Goal: Check status: Check status

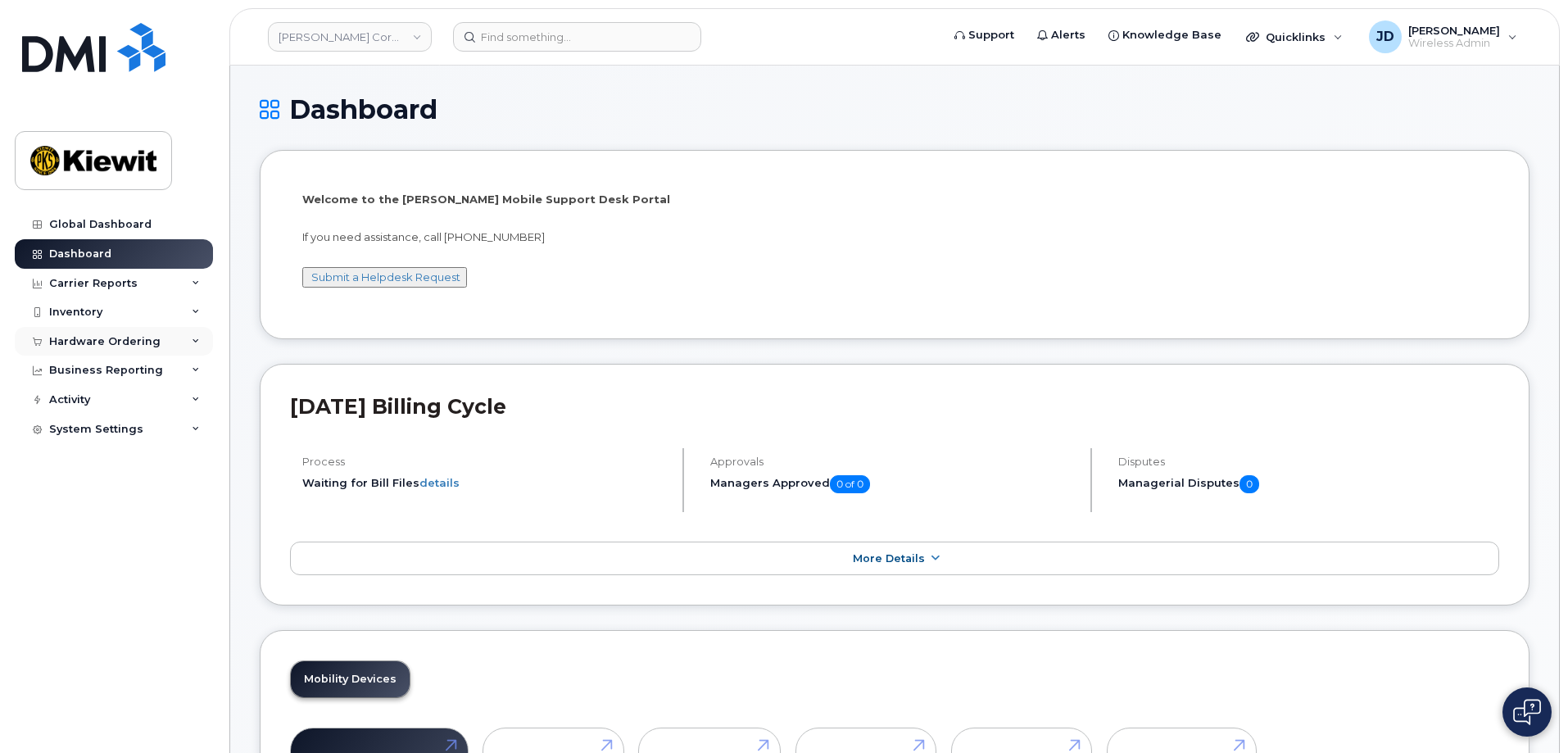
click at [84, 342] on div "Hardware Ordering" at bounding box center [105, 341] width 111 height 13
click at [91, 400] on div "Orders" at bounding box center [77, 403] width 40 height 15
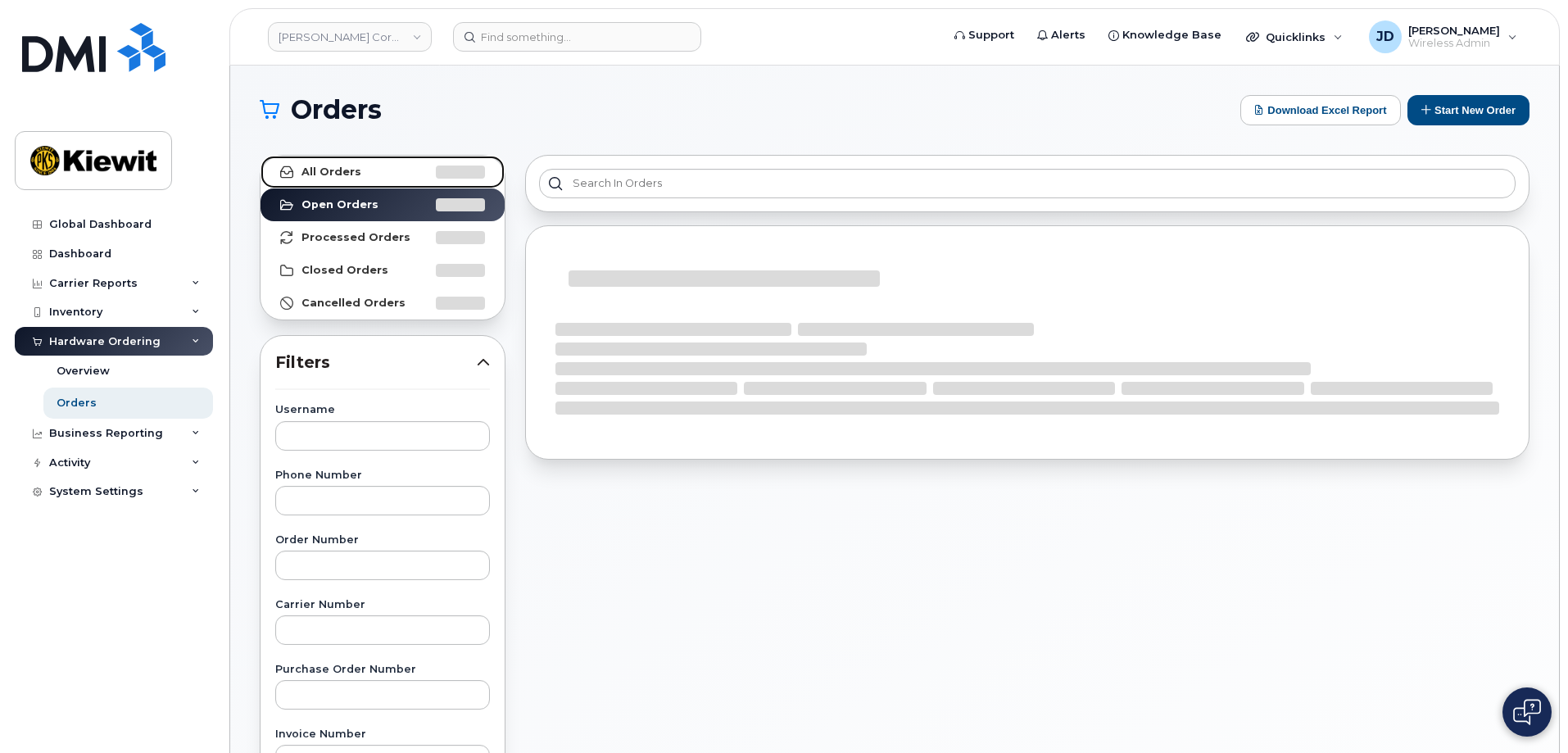
click at [302, 169] on strong "All Orders" at bounding box center [331, 172] width 60 height 13
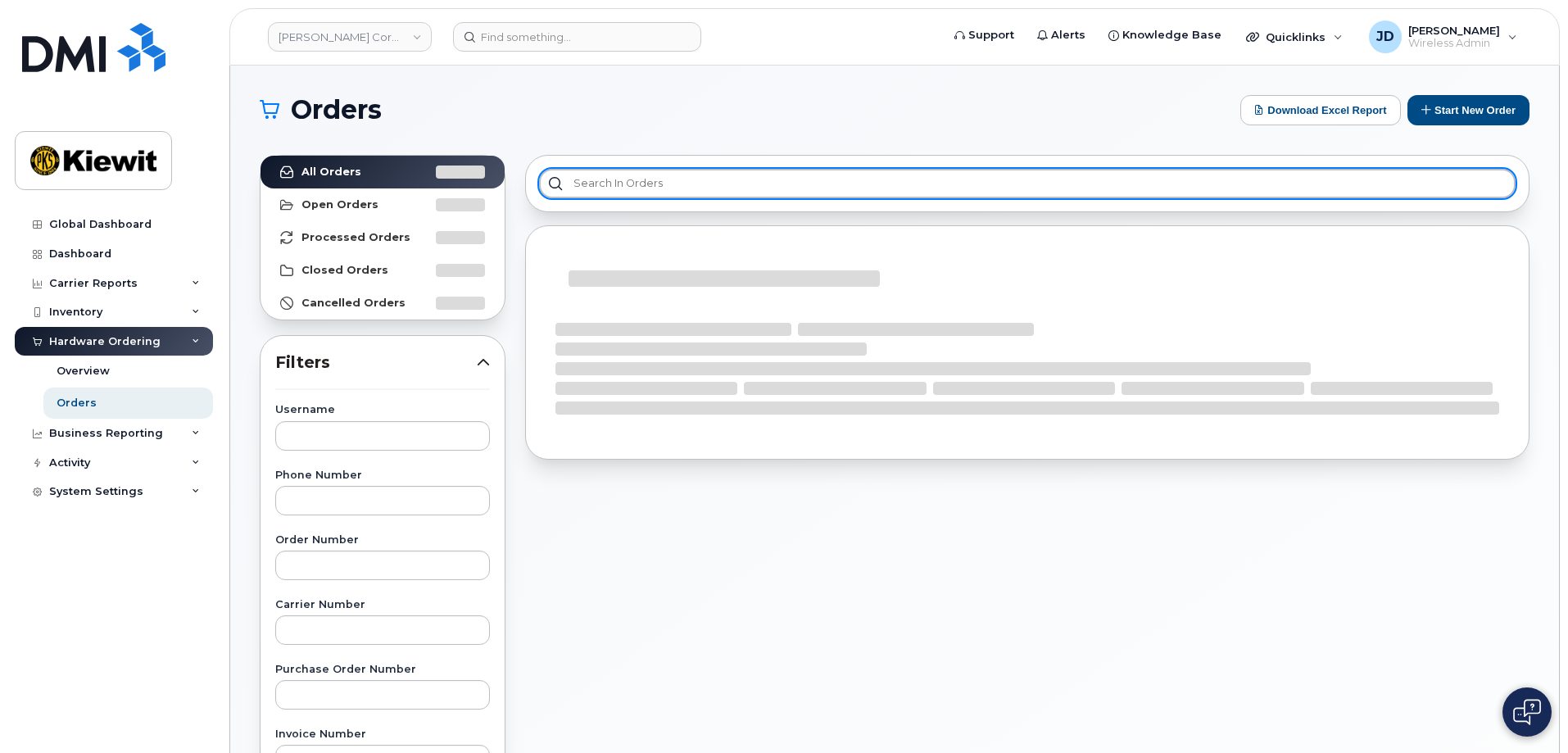
click at [654, 187] on input "text" at bounding box center [1027, 183] width 977 height 29
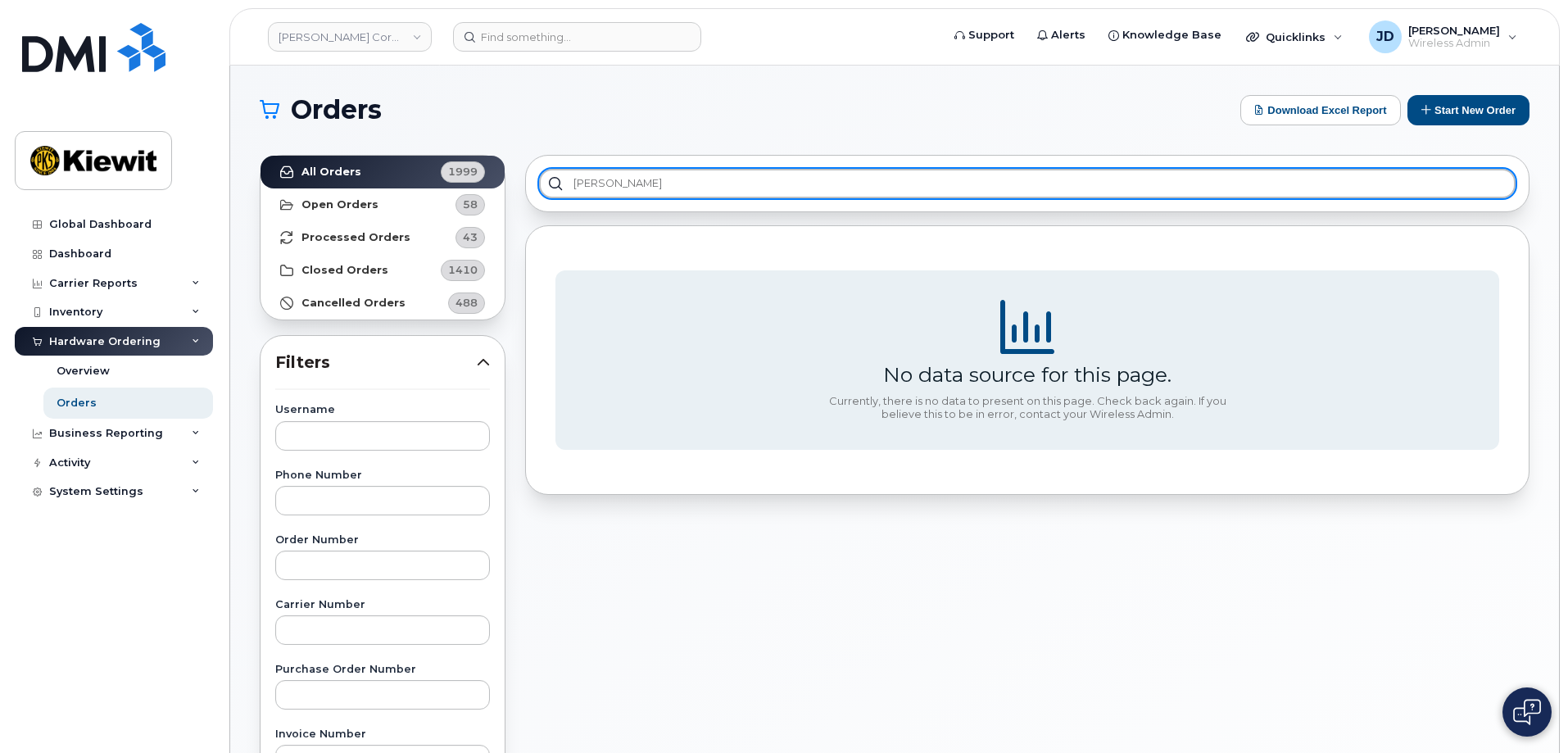
click at [595, 180] on input "[PERSON_NAME]" at bounding box center [1027, 183] width 977 height 29
drag, startPoint x: 667, startPoint y: 188, endPoint x: 333, endPoint y: 188, distance: 334.0
click at [333, 188] on div "All Orders 1999 Open Orders 58 Processed Orders 43 Closed Orders 1410 Cancelled…" at bounding box center [894, 720] width 1289 height 1151
paste input "298145"
type input "298145"
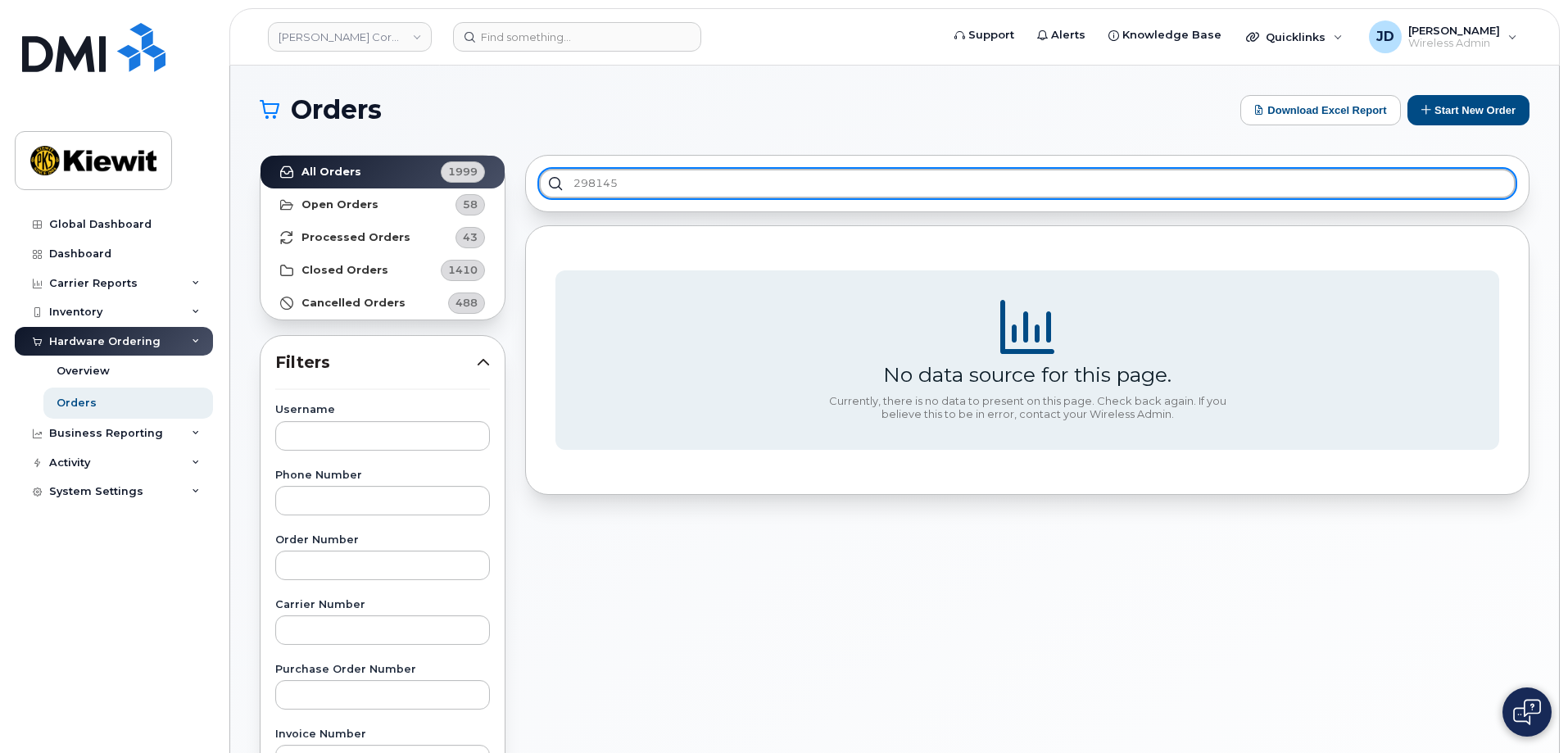
click at [688, 188] on input "298145" at bounding box center [1027, 183] width 977 height 29
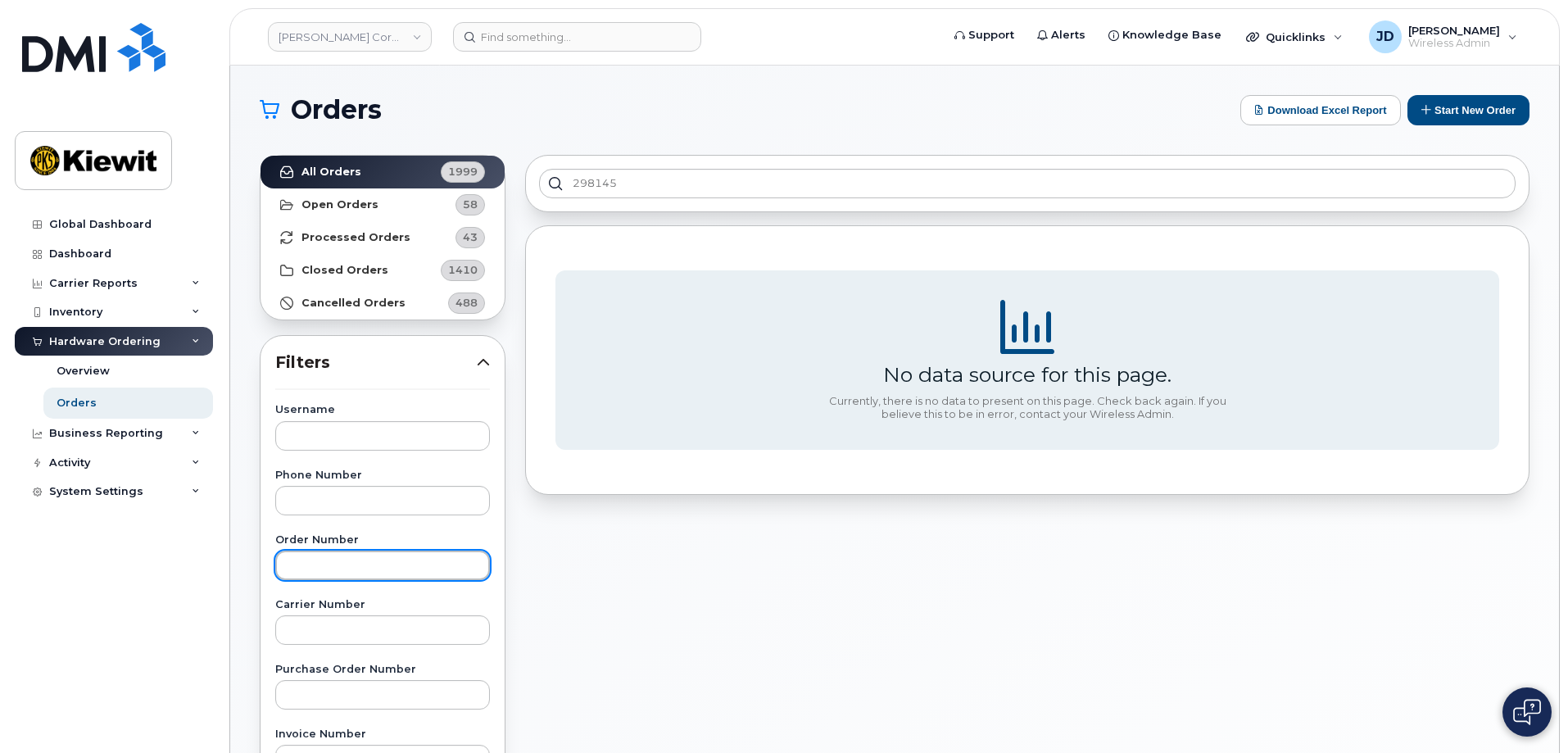
click at [392, 554] on input "text" at bounding box center [382, 565] width 214 height 29
paste input "298145"
type input "298145"
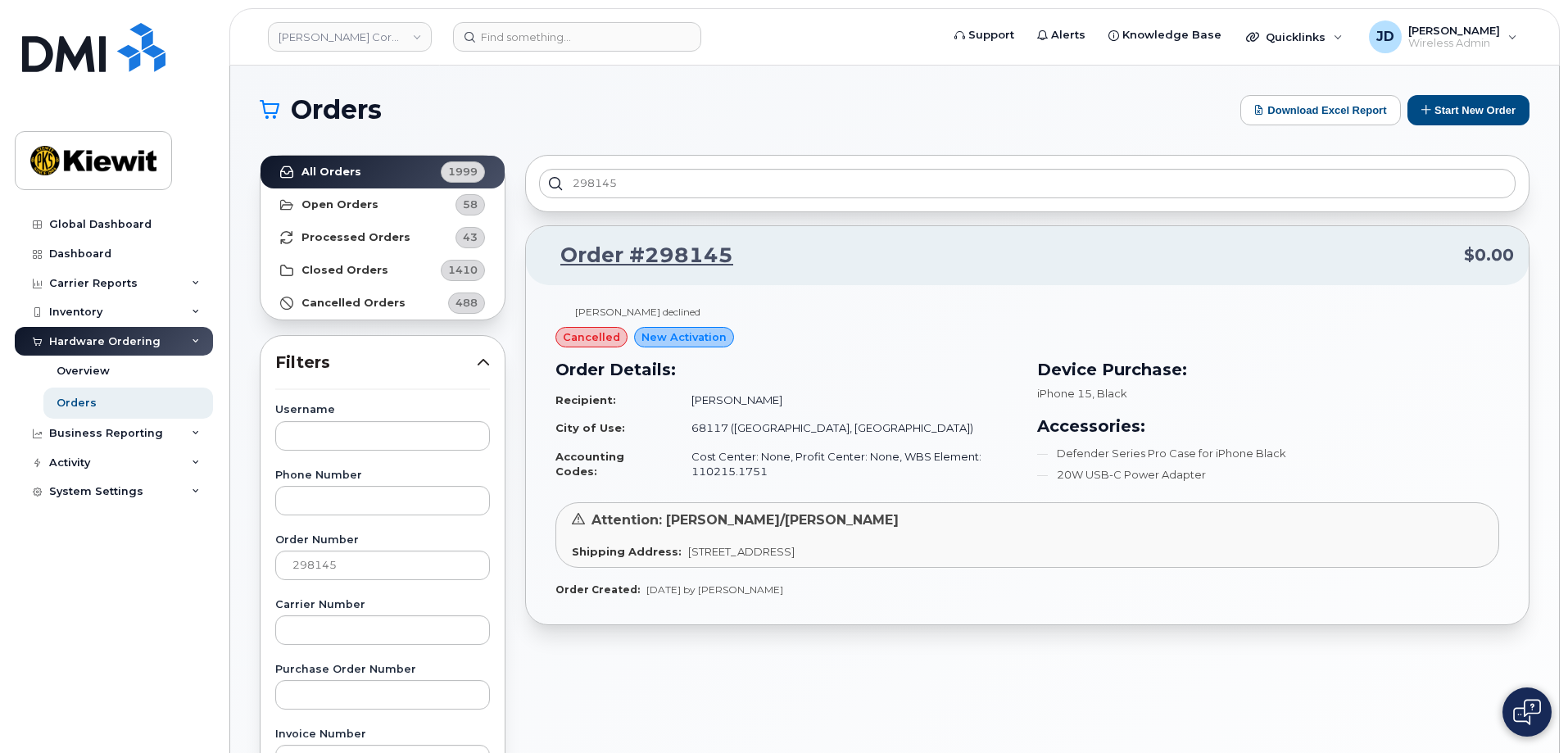
click at [629, 422] on td "City of Use:" at bounding box center [615, 427] width 121 height 28
click at [613, 256] on link "Order #298145" at bounding box center [636, 256] width 193 height 29
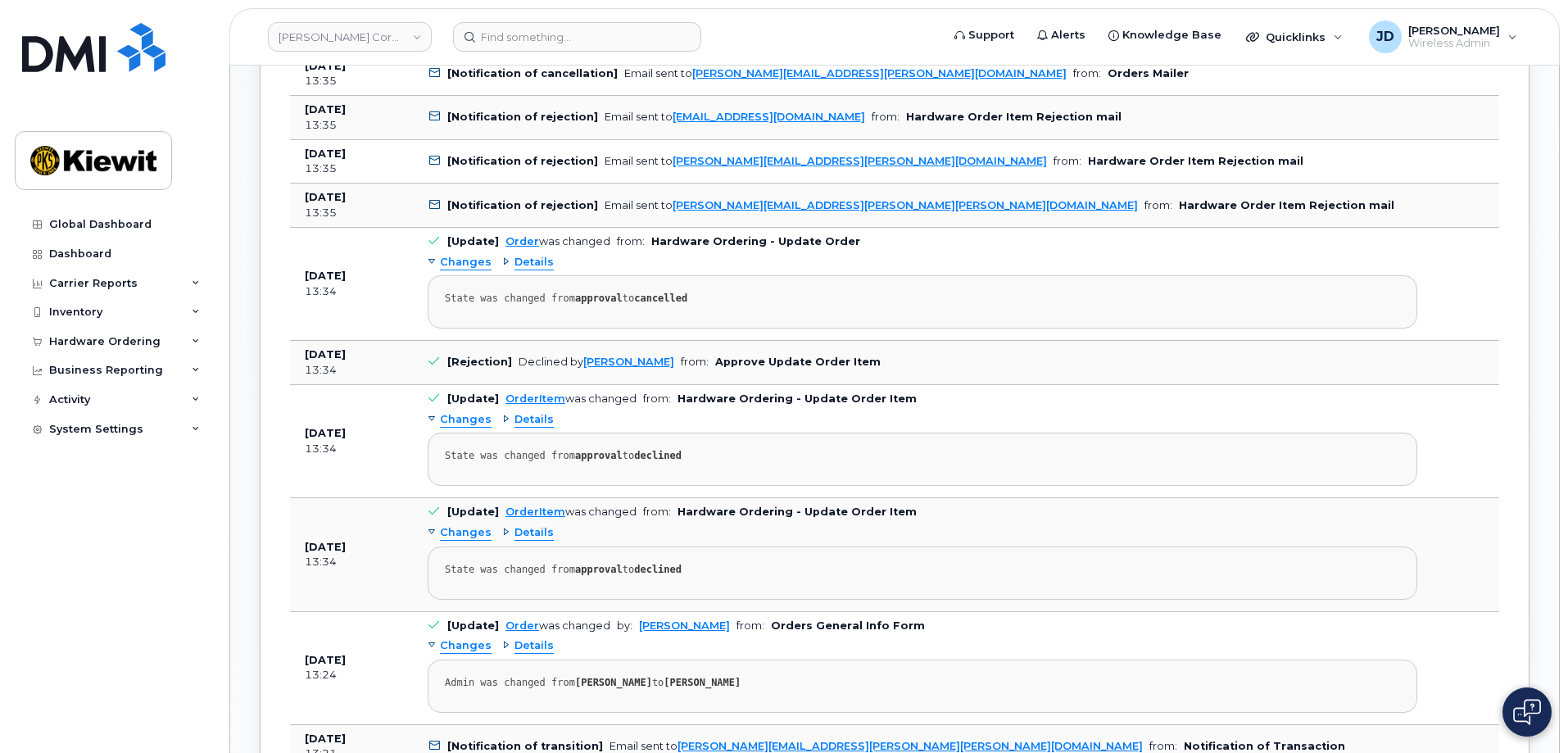
scroll to position [983, 0]
